Goal: Find specific page/section: Find specific page/section

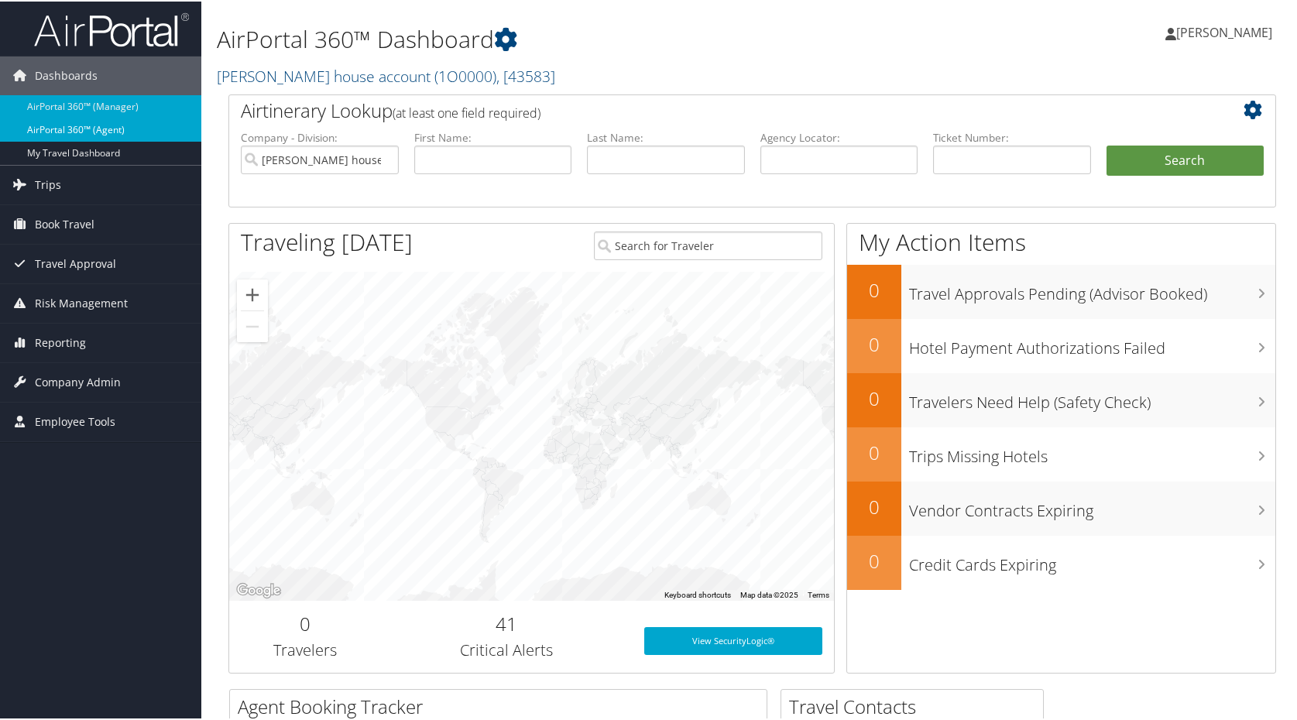
click at [84, 122] on link "AirPortal 360™ (Agent)" at bounding box center [100, 128] width 201 height 23
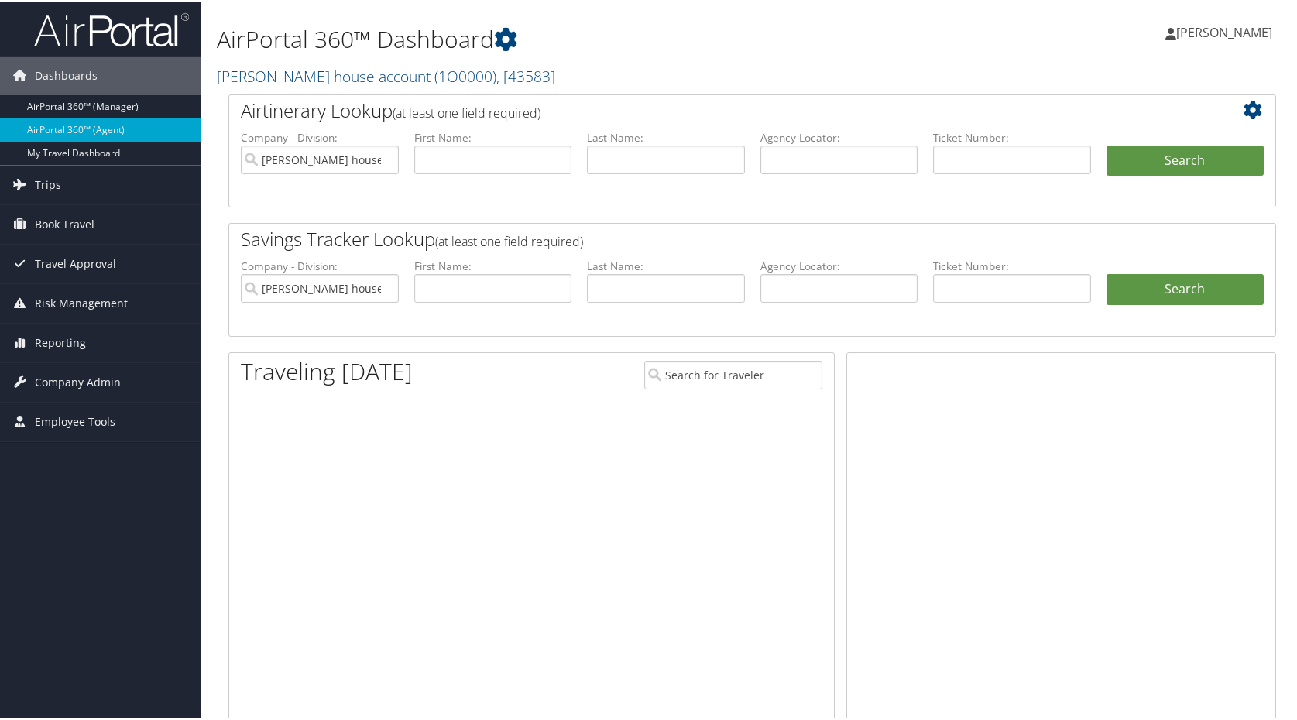
scroll to position [36, 0]
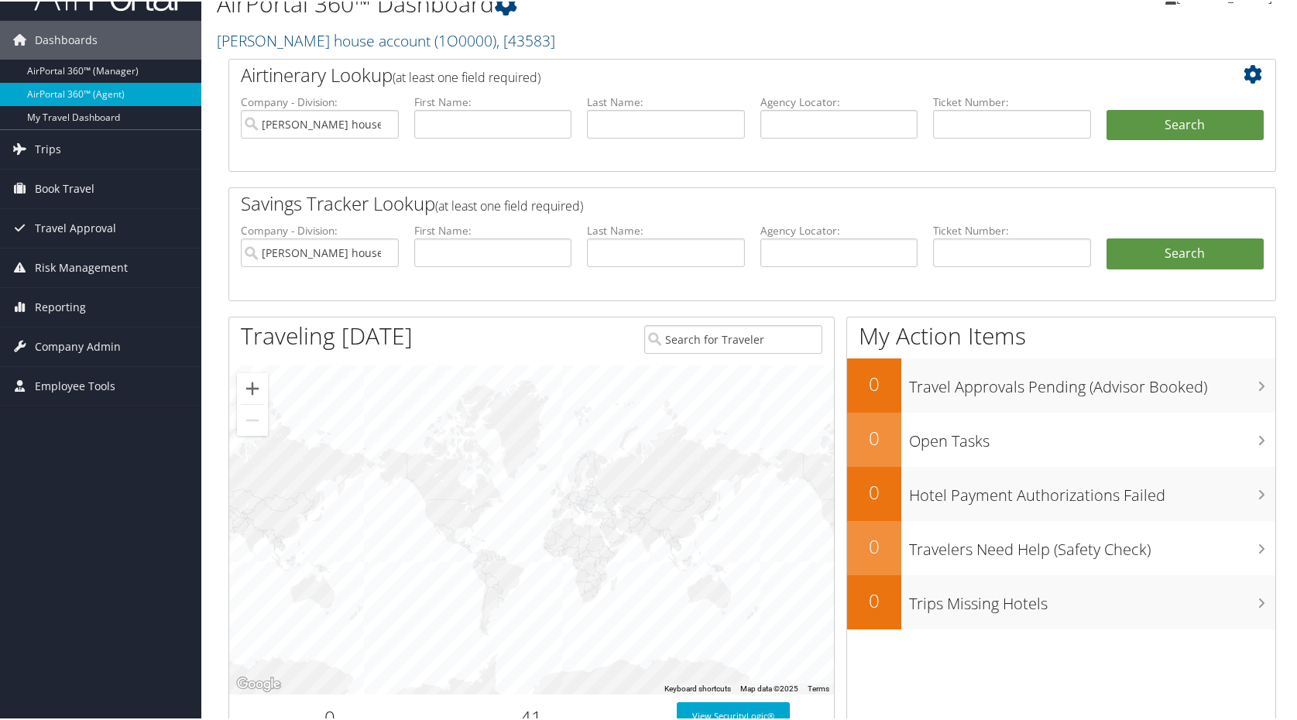
drag, startPoint x: 0, startPoint y: 0, endPoint x: 1212, endPoint y: 231, distance: 1233.4
click at [1212, 231] on html "Menu Dashboards ► AirPortal 360™ (Manager) AirPortal 360™ (Agent) My Travel Das…" at bounding box center [651, 324] width 1303 height 720
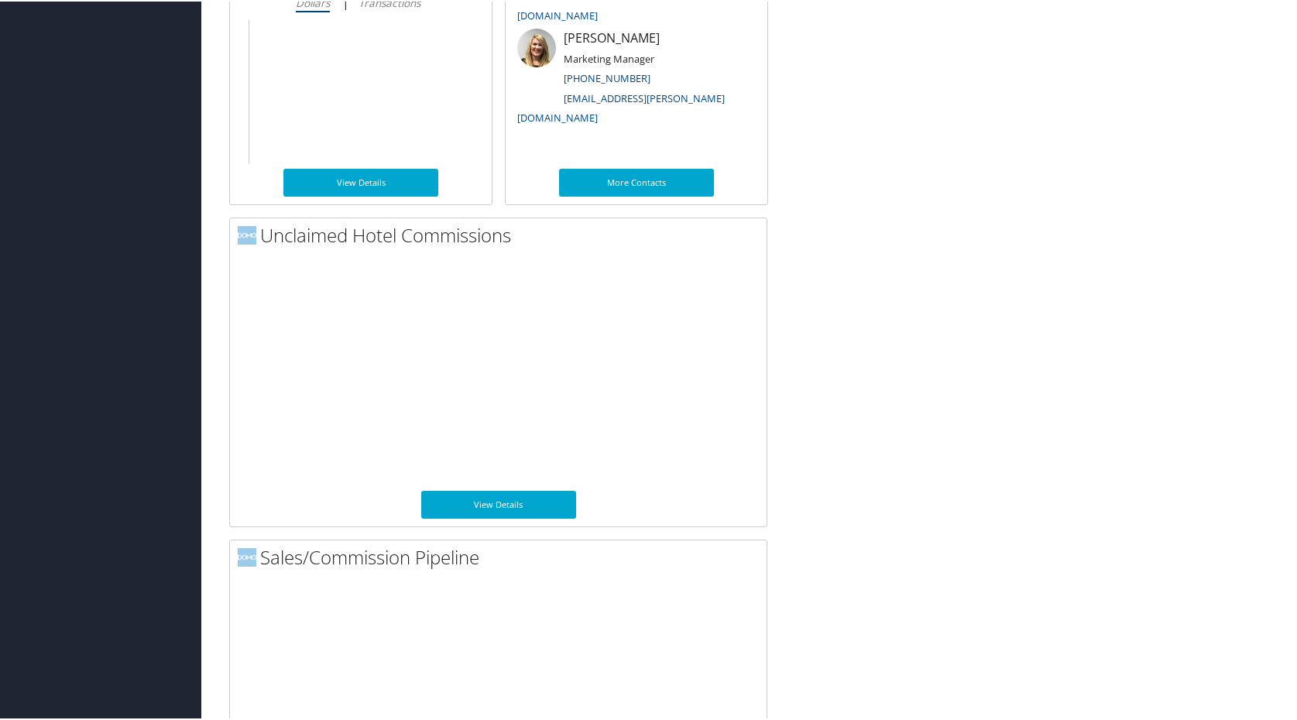
scroll to position [934, 0]
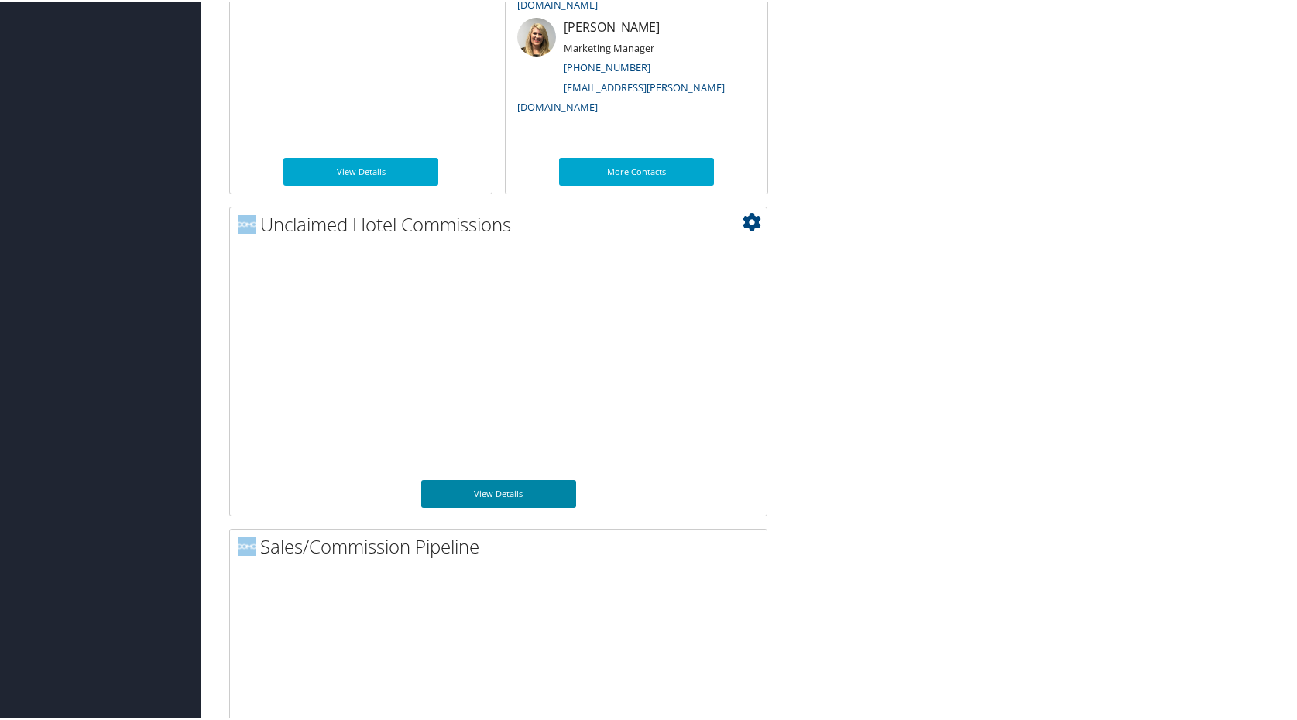
click at [526, 490] on link "View Details" at bounding box center [498, 492] width 155 height 28
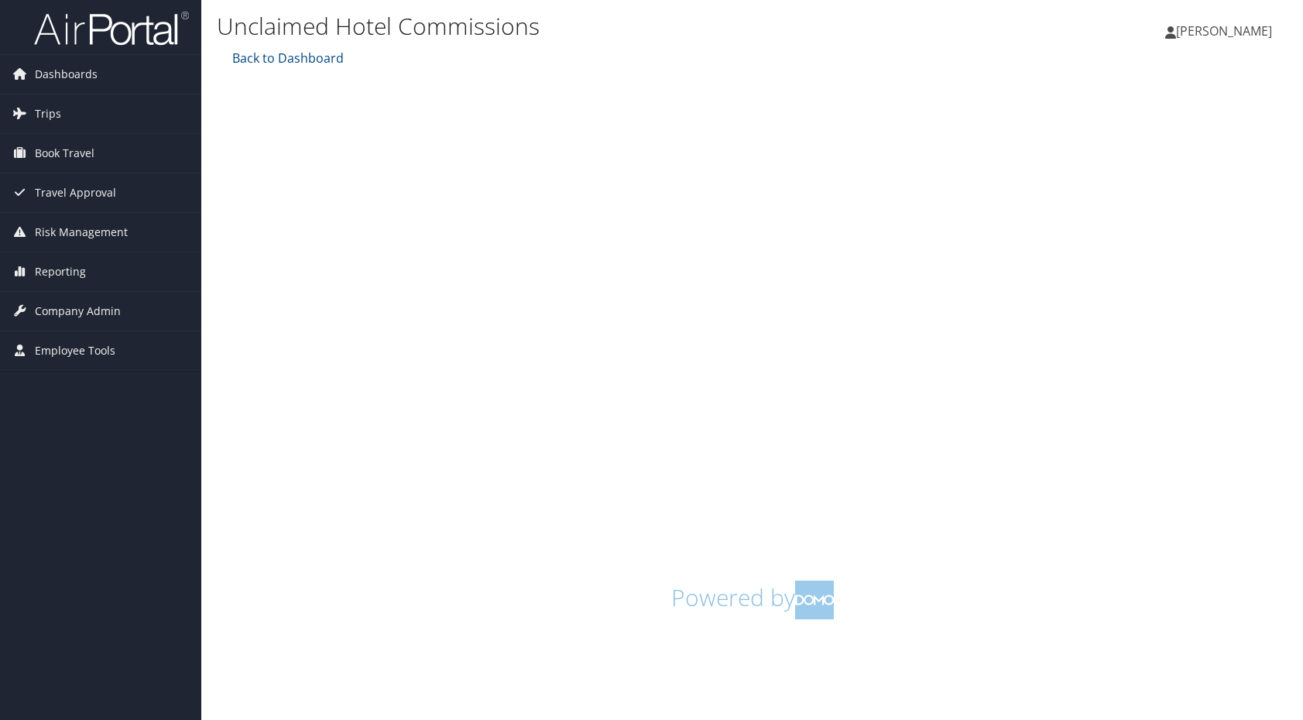
click at [1298, 260] on div "Unclaimed Hotel Commissions Amy Owens Amy Owens My Settings Travel Agency Conta…" at bounding box center [752, 360] width 1102 height 720
